Goal: Find contact information: Find contact information

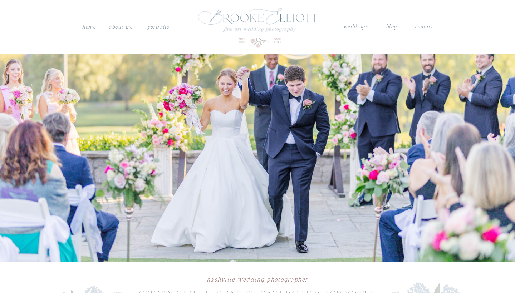
click at [423, 27] on nav "contact" at bounding box center [424, 25] width 19 height 7
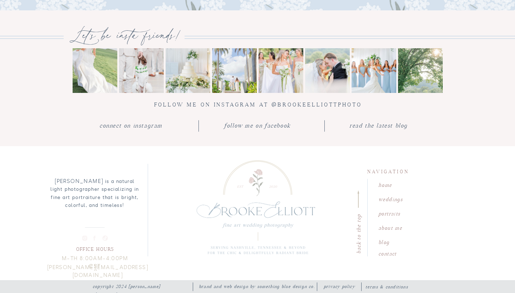
scroll to position [818, 0]
drag, startPoint x: 50, startPoint y: 268, endPoint x: 65, endPoint y: 268, distance: 15.0
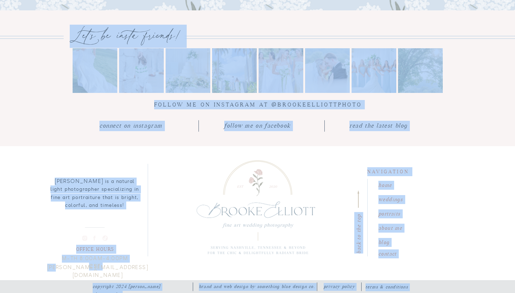
drag, startPoint x: 43, startPoint y: 265, endPoint x: 52, endPoint y: 265, distance: 8.2
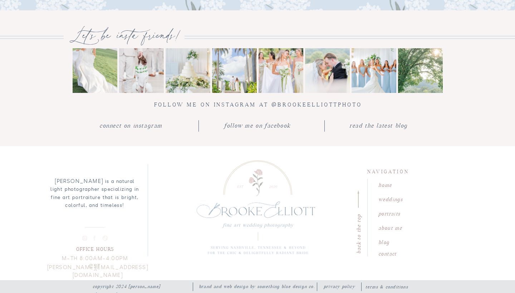
drag, startPoint x: 46, startPoint y: 269, endPoint x: 60, endPoint y: 269, distance: 14.3
drag, startPoint x: 48, startPoint y: 268, endPoint x: 63, endPoint y: 268, distance: 14.7
click at [107, 268] on p "[PERSON_NAME][EMAIL_ADDRESS][DOMAIN_NAME]" at bounding box center [97, 269] width 103 height 11
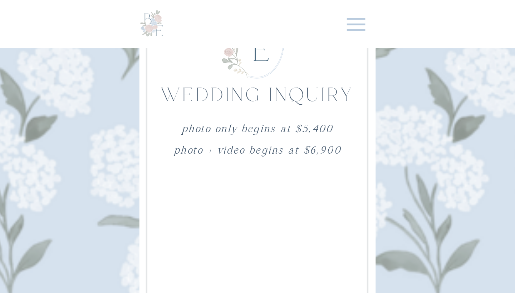
scroll to position [456, 0]
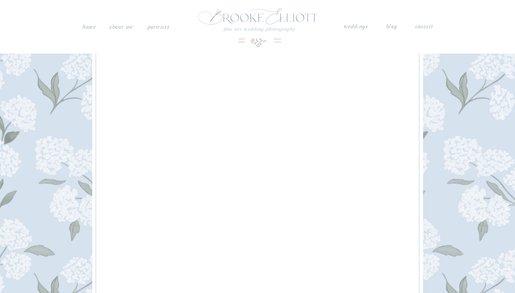
click at [122, 26] on nav "About me" at bounding box center [120, 27] width 25 height 9
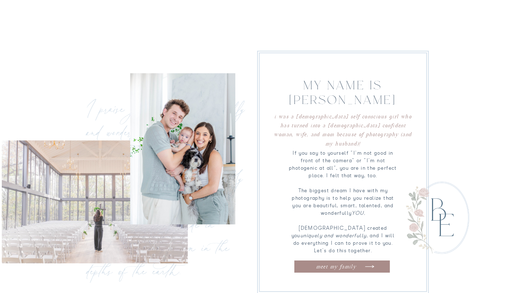
scroll to position [317, 0]
